Goal: Information Seeking & Learning: Find specific page/section

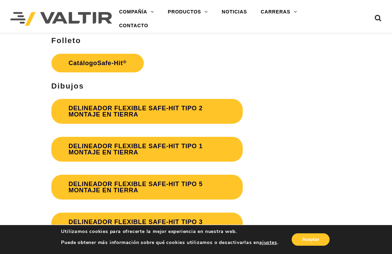
scroll to position [1862, 0]
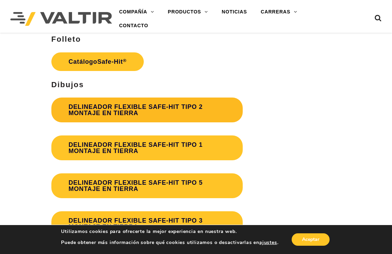
click at [124, 105] on font "DELINEADOR FLEXIBLE SAFE-HIT TIPO 2 MONTAJE EN TIERRA" at bounding box center [136, 109] width 134 height 13
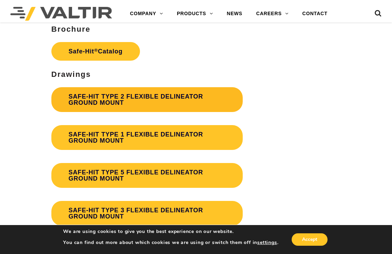
scroll to position [1862, 0]
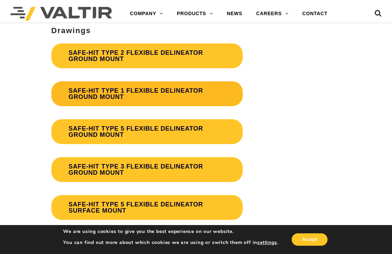
click at [113, 93] on link "SAFE-HIT TYPE 1 FLEXIBLE DELINEATOR GROUND MOUNT" at bounding box center [146, 93] width 191 height 25
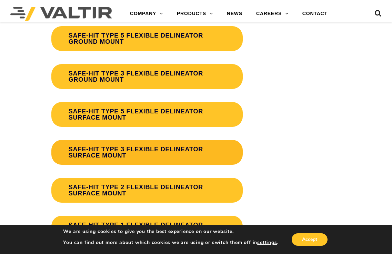
scroll to position [2034, 0]
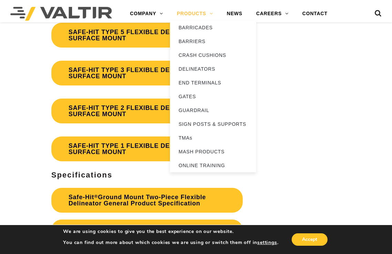
click at [206, 13] on link "PRODUCTS" at bounding box center [195, 14] width 50 height 14
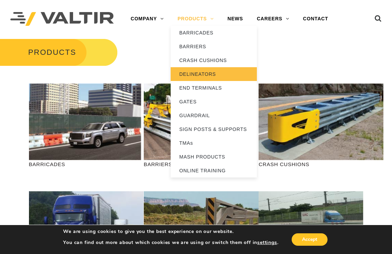
click at [208, 75] on link "DELINEATORS" at bounding box center [214, 74] width 86 height 14
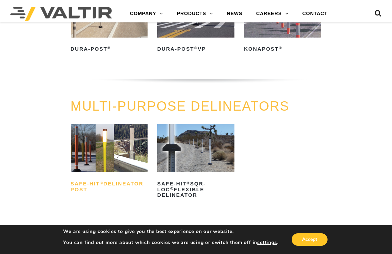
scroll to position [172, 0]
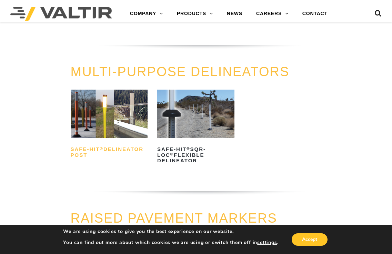
click at [86, 153] on h2 "Safe-Hit ® Delineator Post" at bounding box center [109, 152] width 77 height 17
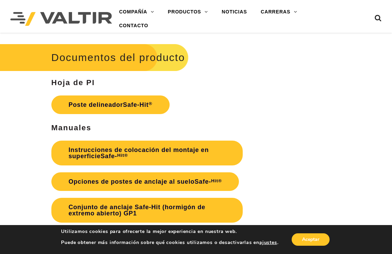
scroll to position [1507, 0]
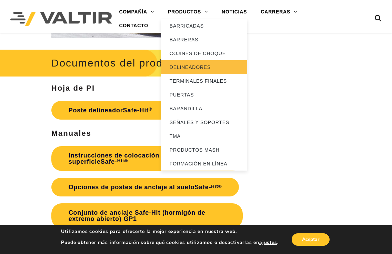
click at [193, 69] on font "DELINEADORES" at bounding box center [190, 67] width 41 height 6
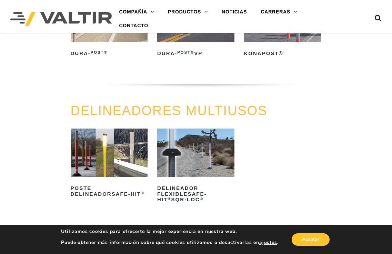
scroll to position [132, 0]
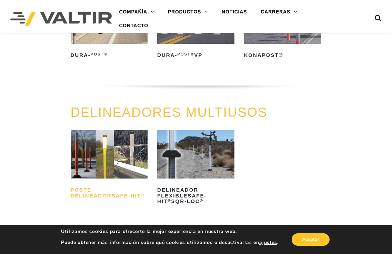
click at [102, 198] on font "Poste delineador" at bounding box center [91, 193] width 41 height 12
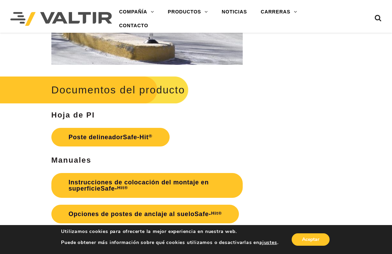
scroll to position [1482, 0]
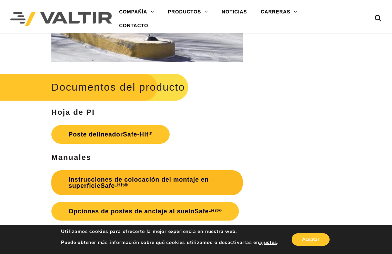
drag, startPoint x: 160, startPoint y: 178, endPoint x: 156, endPoint y: 182, distance: 5.7
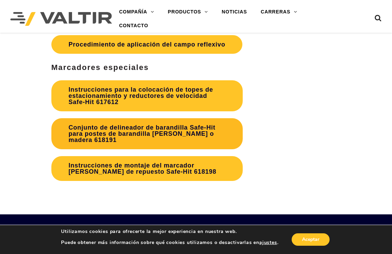
scroll to position [2448, 0]
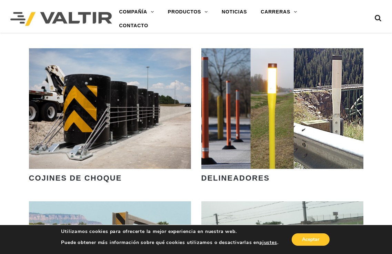
scroll to position [586, 0]
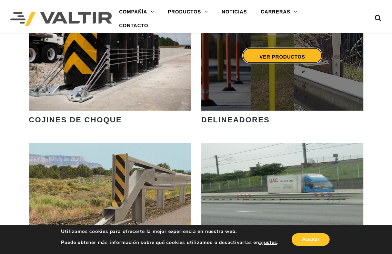
click at [291, 59] on font "VER PRODUCTOS" at bounding box center [282, 57] width 46 height 6
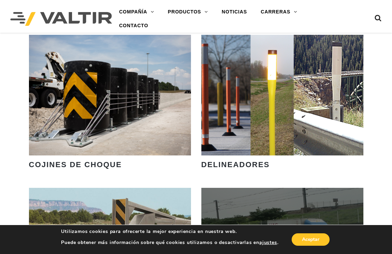
scroll to position [483, 0]
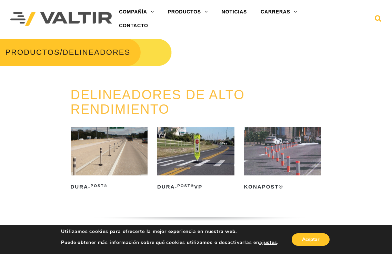
click at [379, 16] on icon at bounding box center [378, 20] width 7 height 10
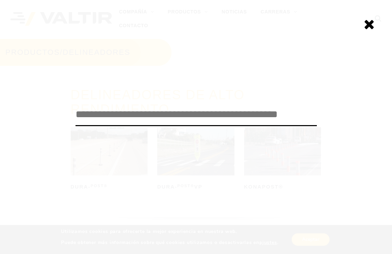
click at [225, 118] on input "search" at bounding box center [196, 114] width 241 height 23
paste input "*******"
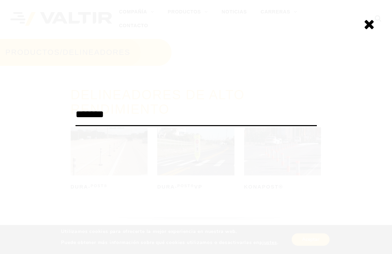
type input "*******"
click input "******" at bounding box center [0, 0] width 0 height 0
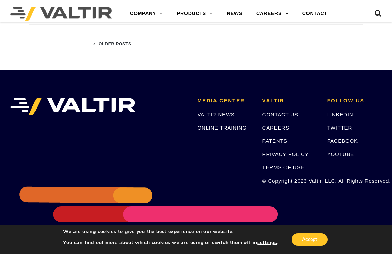
scroll to position [2103, 0]
